Goal: Information Seeking & Learning: Learn about a topic

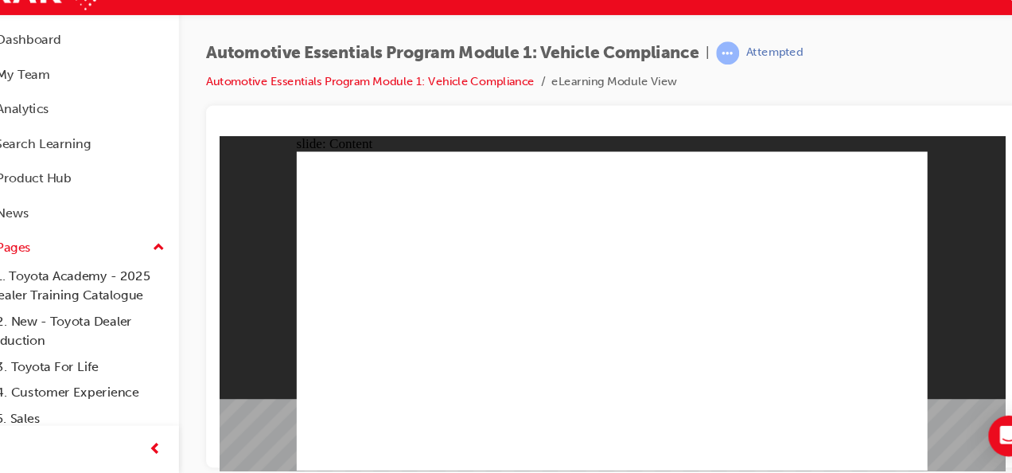
drag, startPoint x: 475, startPoint y: 360, endPoint x: 483, endPoint y: 360, distance: 8.0
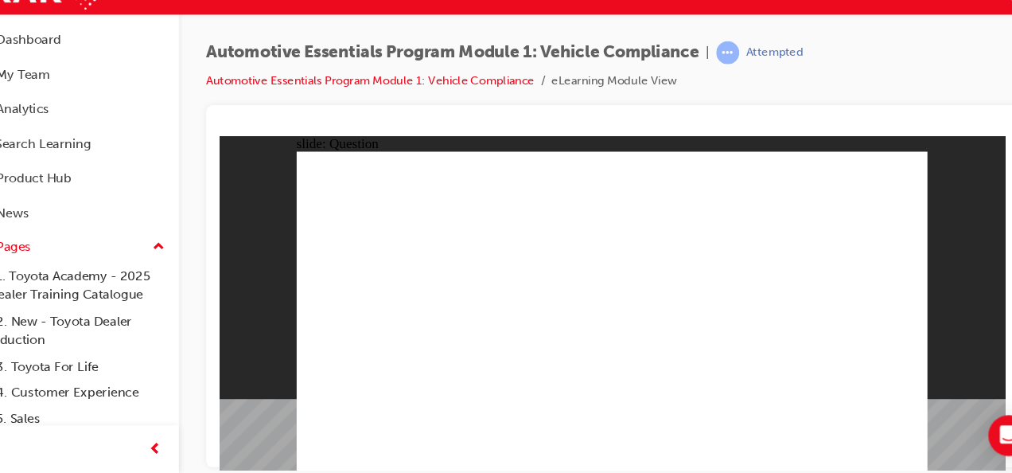
radio input "true"
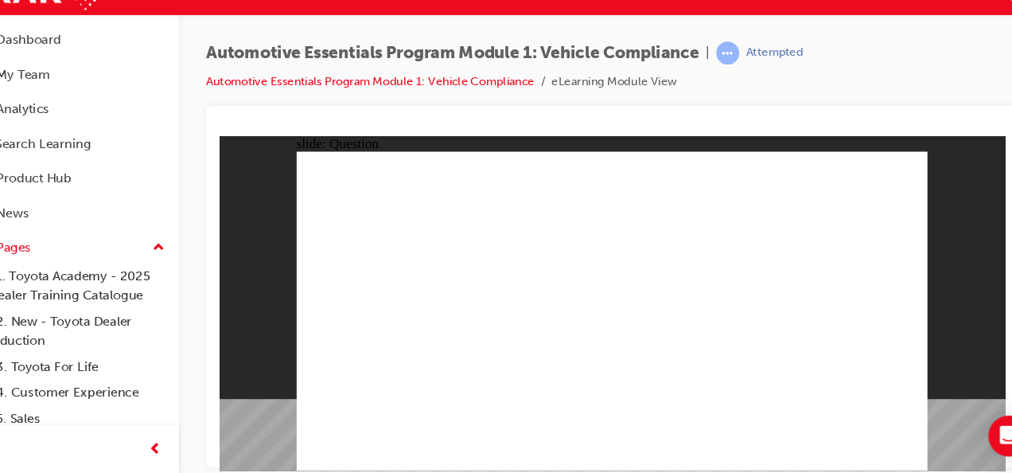
radio input "true"
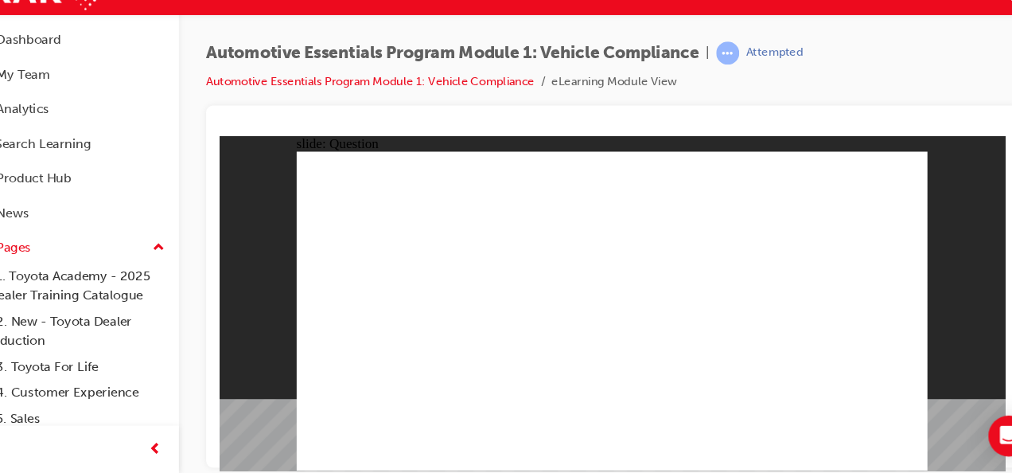
radio input "true"
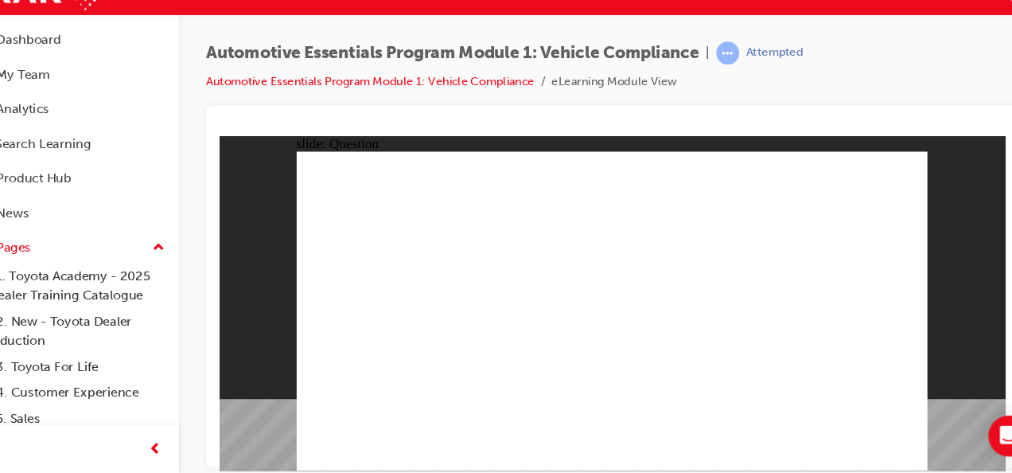
radio input "true"
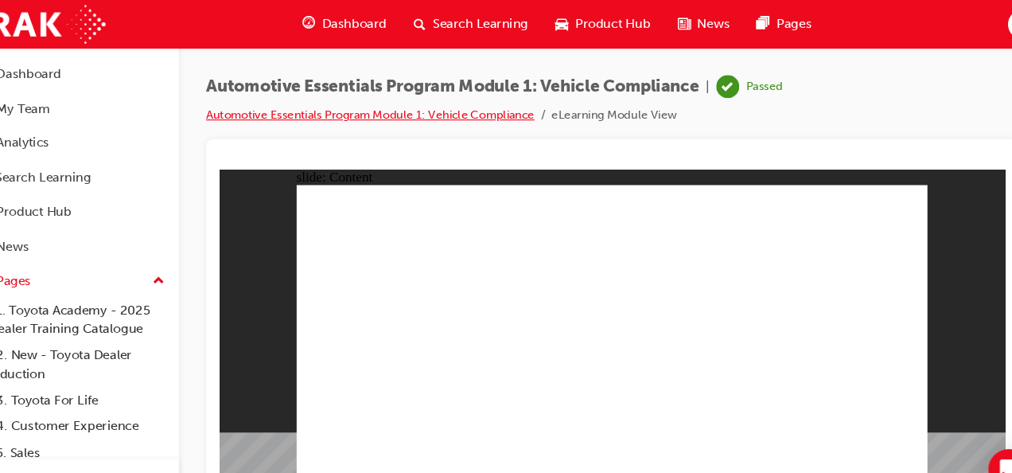
click at [494, 104] on link "Automotive Essentials Program Module 1: Vehicle Compliance" at bounding box center [381, 107] width 306 height 14
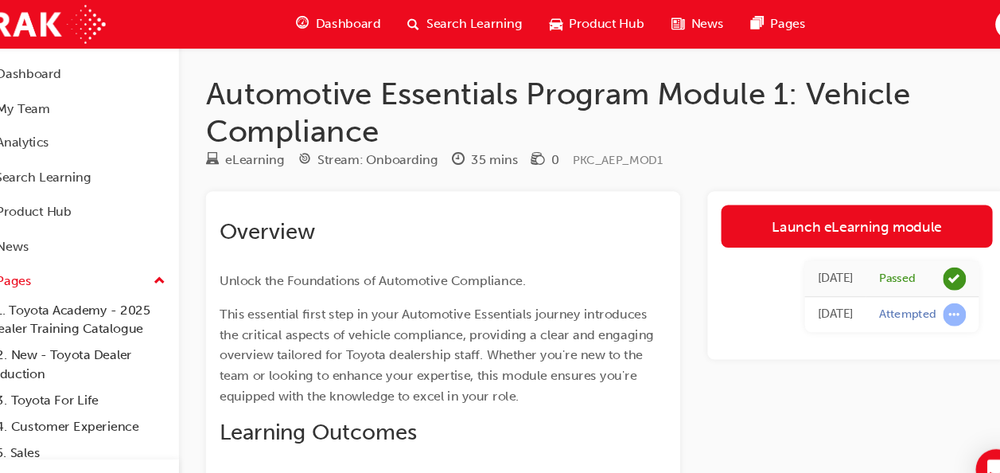
click at [484, 27] on span "Search Learning" at bounding box center [478, 23] width 89 height 18
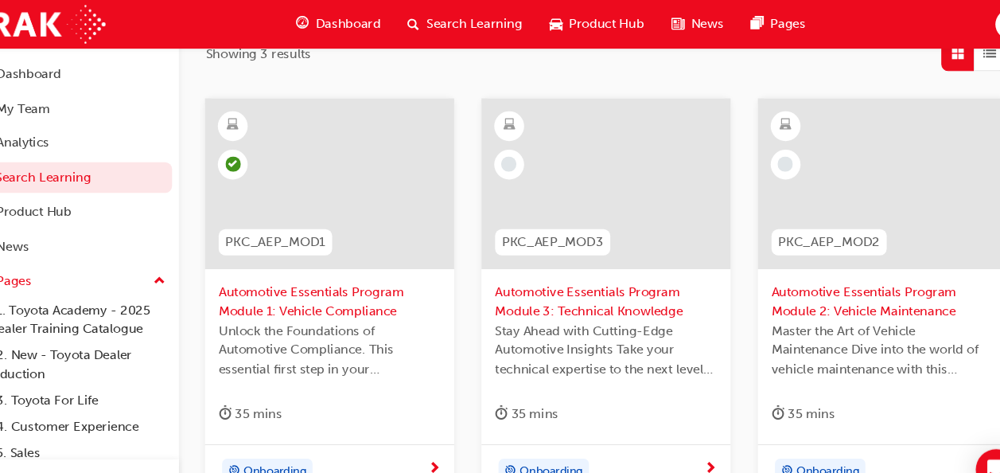
scroll to position [271, 0]
